Goal: Find specific page/section: Find specific page/section

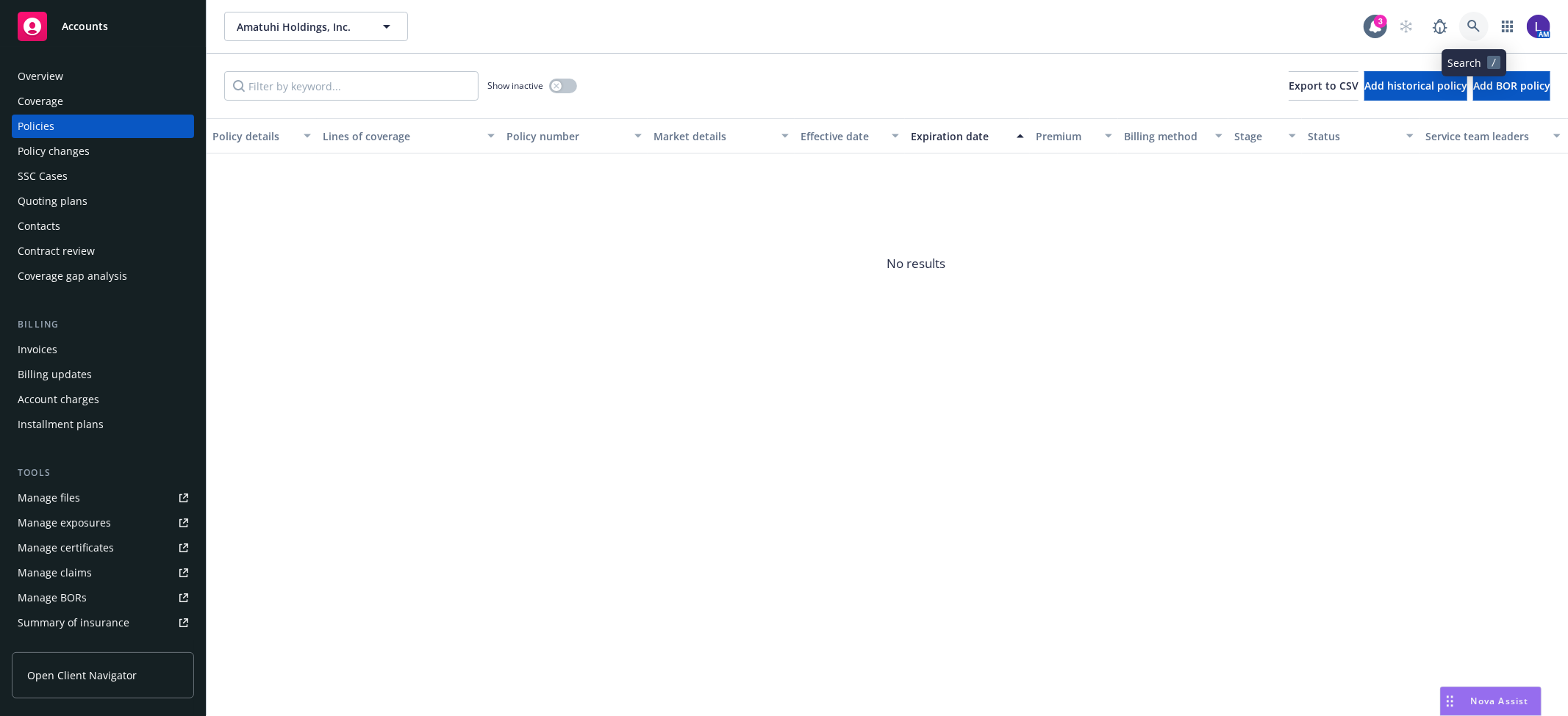
click at [1466, 24] on link at bounding box center [1474, 27] width 29 height 29
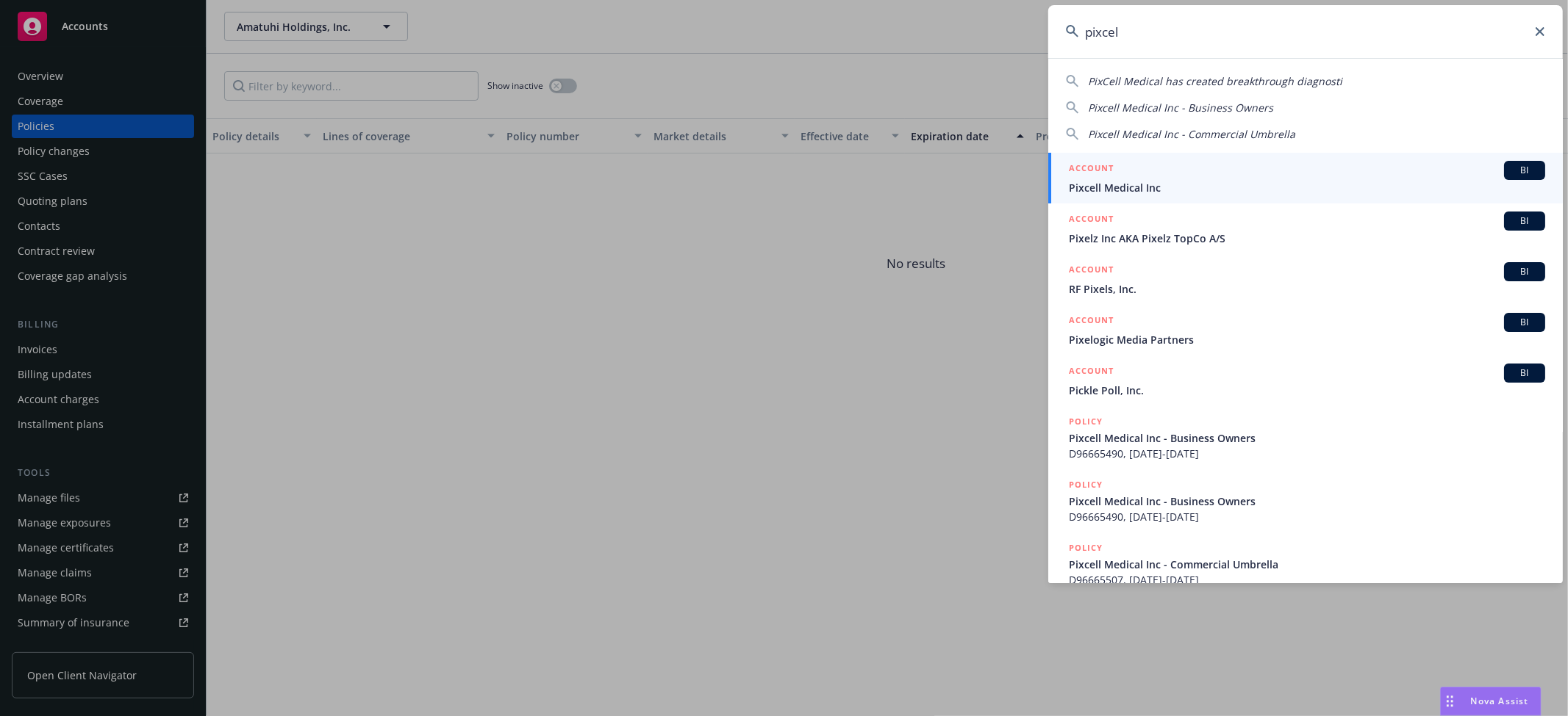
type input "pixcel"
